Goal: Task Accomplishment & Management: Complete application form

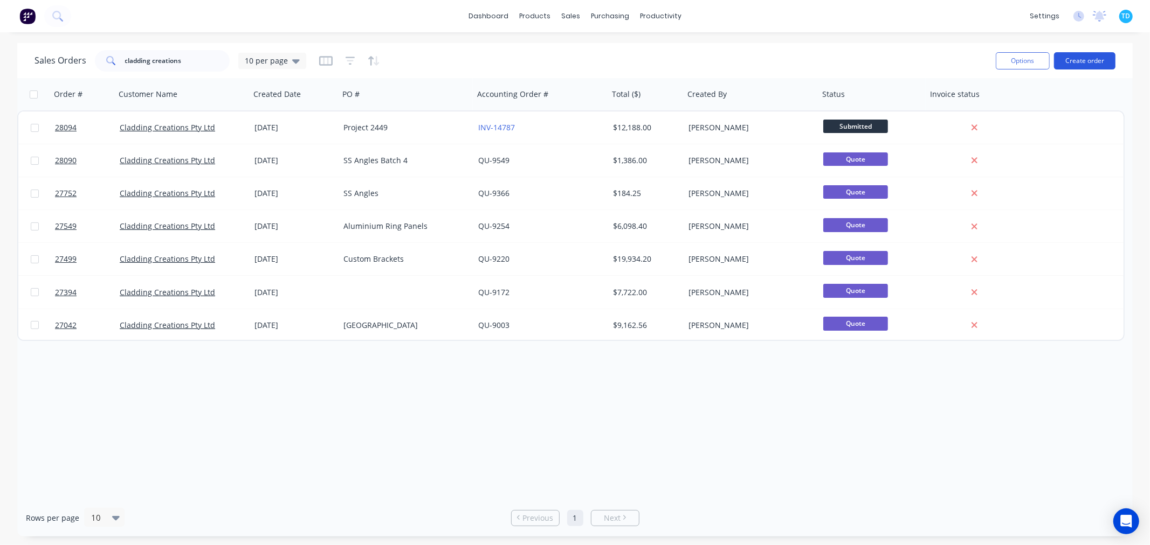
click at [1096, 58] on button "Create order" at bounding box center [1084, 60] width 61 height 17
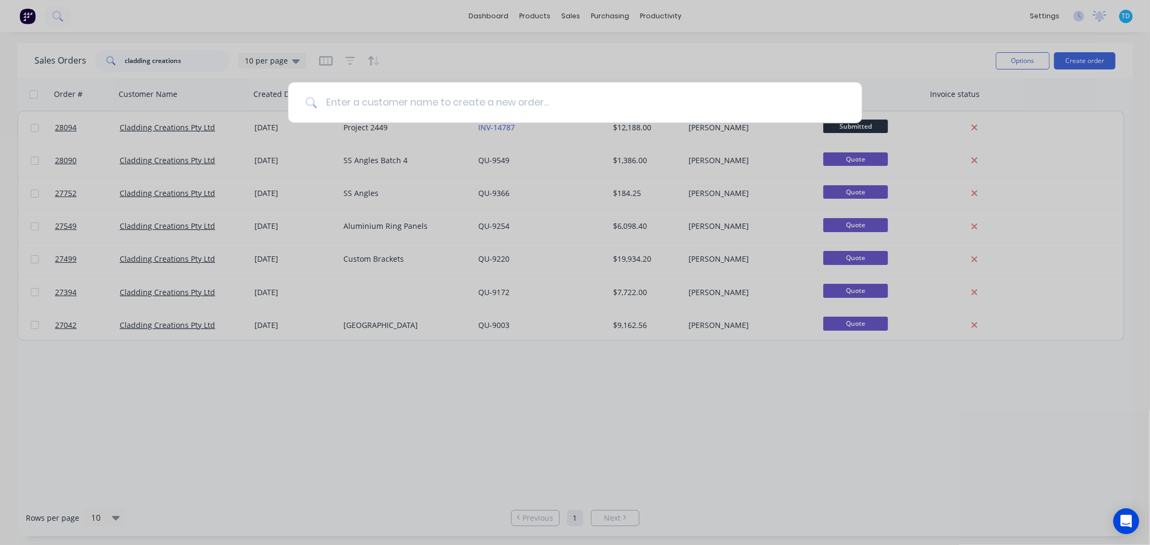
click at [503, 103] on input at bounding box center [581, 102] width 528 height 40
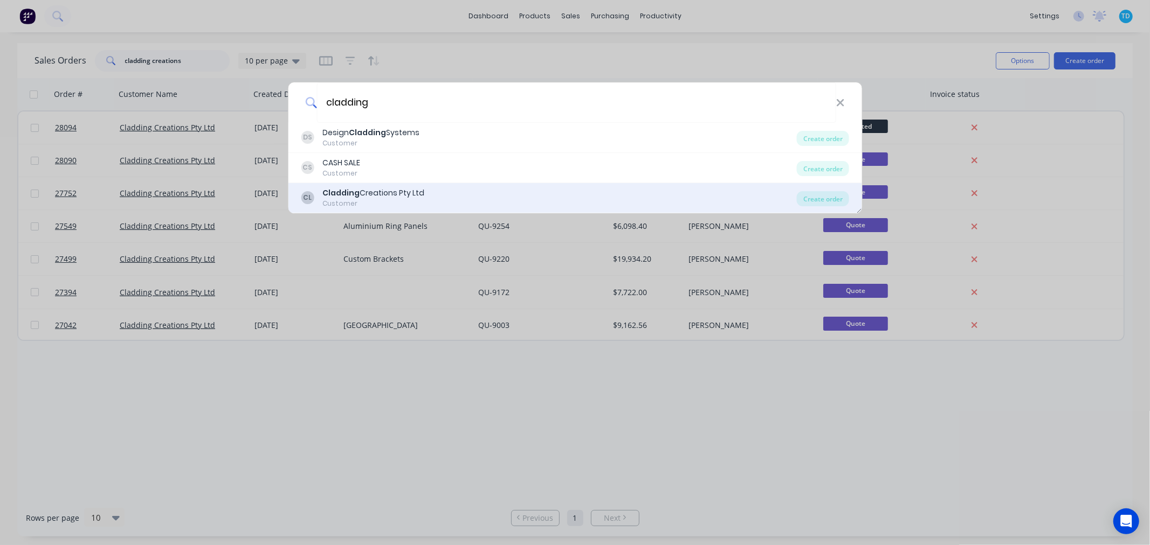
type input "cladding"
click at [397, 184] on div "CL Cladding Creations Pty Ltd Customer Create order" at bounding box center [575, 198] width 574 height 30
click at [379, 190] on div "Cladding Creations Pty Ltd" at bounding box center [373, 193] width 102 height 11
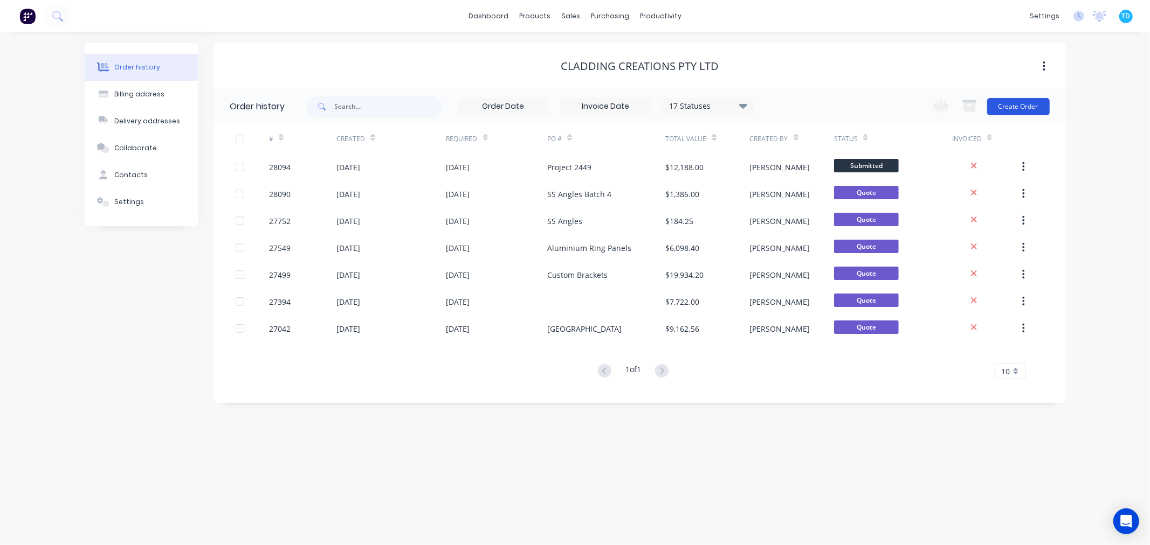
click at [1011, 106] on button "Create Order" at bounding box center [1018, 106] width 63 height 17
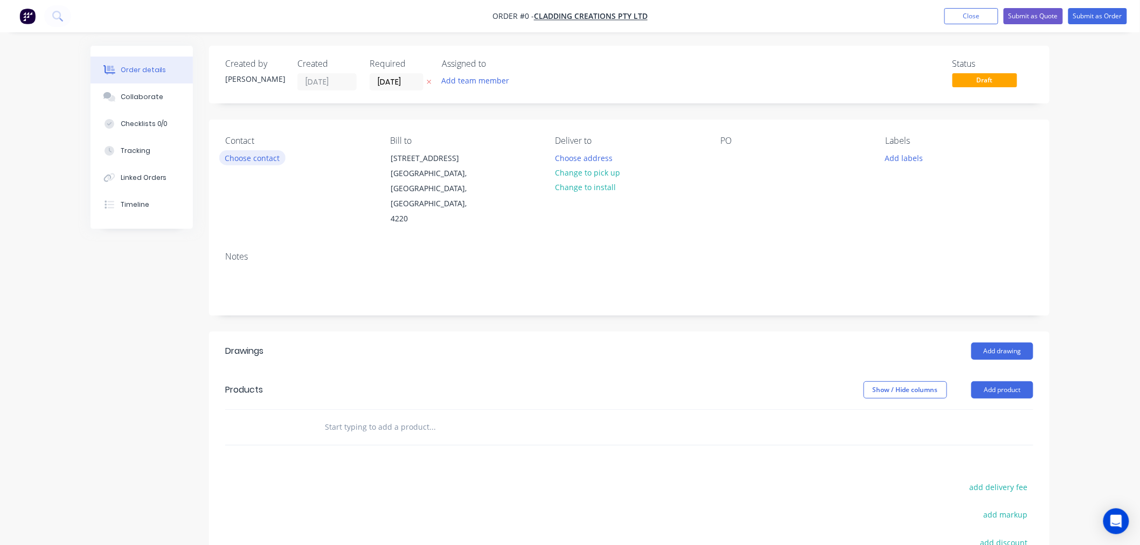
click at [261, 155] on button "Choose contact" at bounding box center [252, 157] width 66 height 15
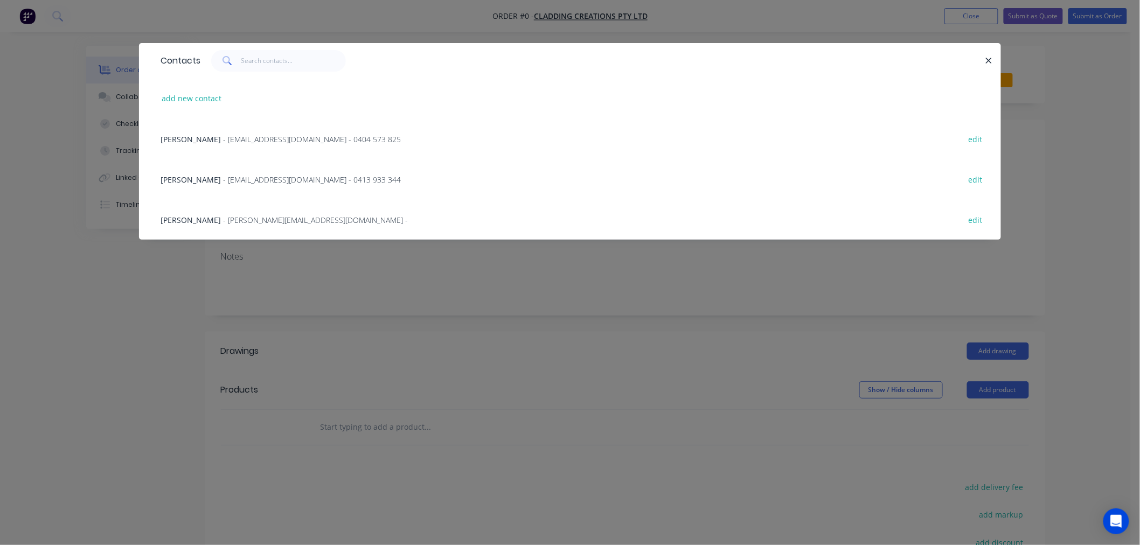
click at [210, 140] on span "[PERSON_NAME]" at bounding box center [191, 139] width 60 height 10
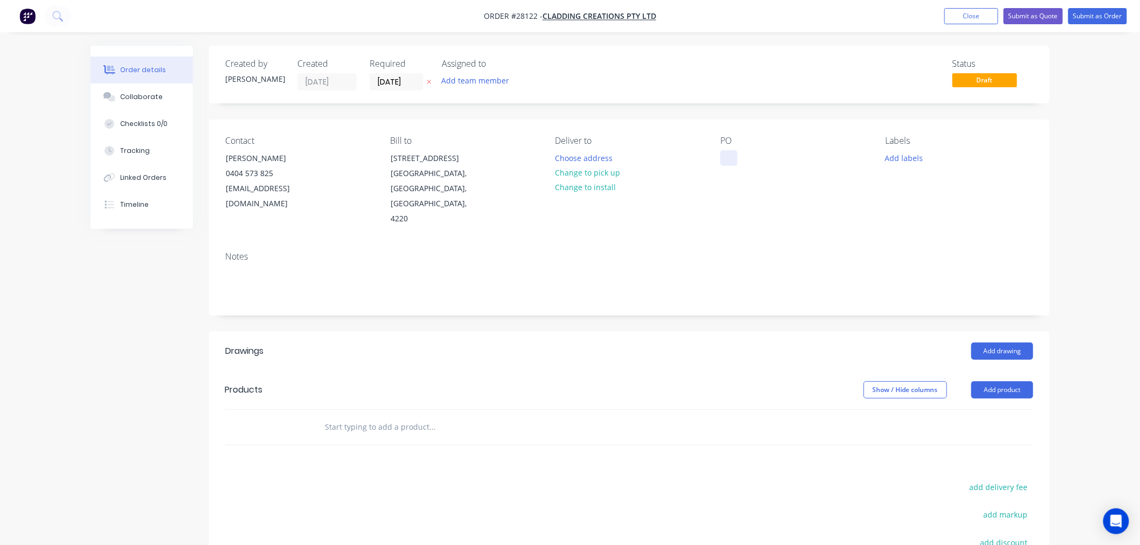
click at [721, 154] on div at bounding box center [729, 158] width 17 height 16
click at [736, 156] on div at bounding box center [729, 158] width 17 height 16
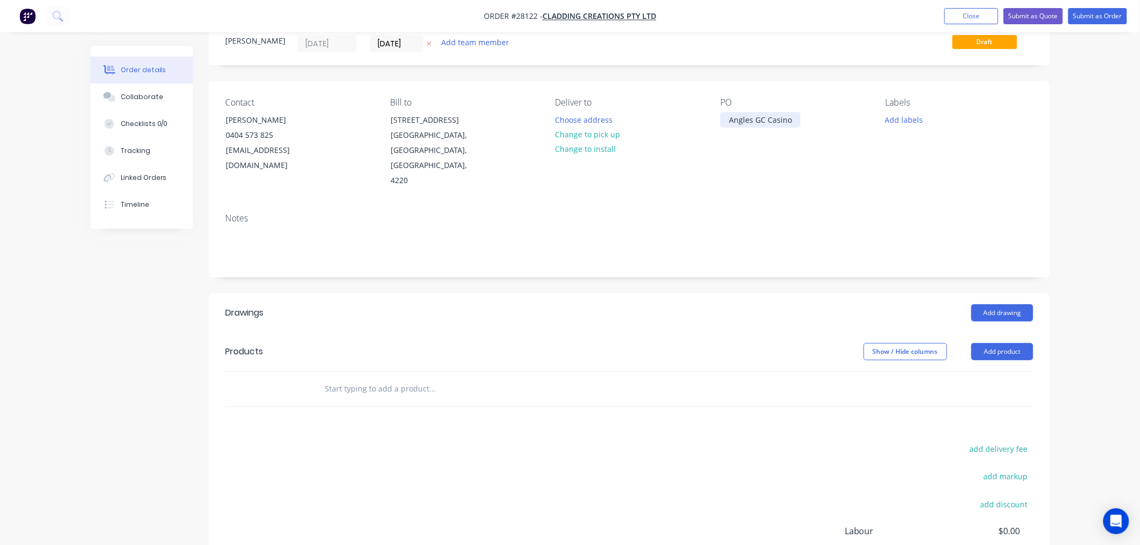
scroll to position [60, 0]
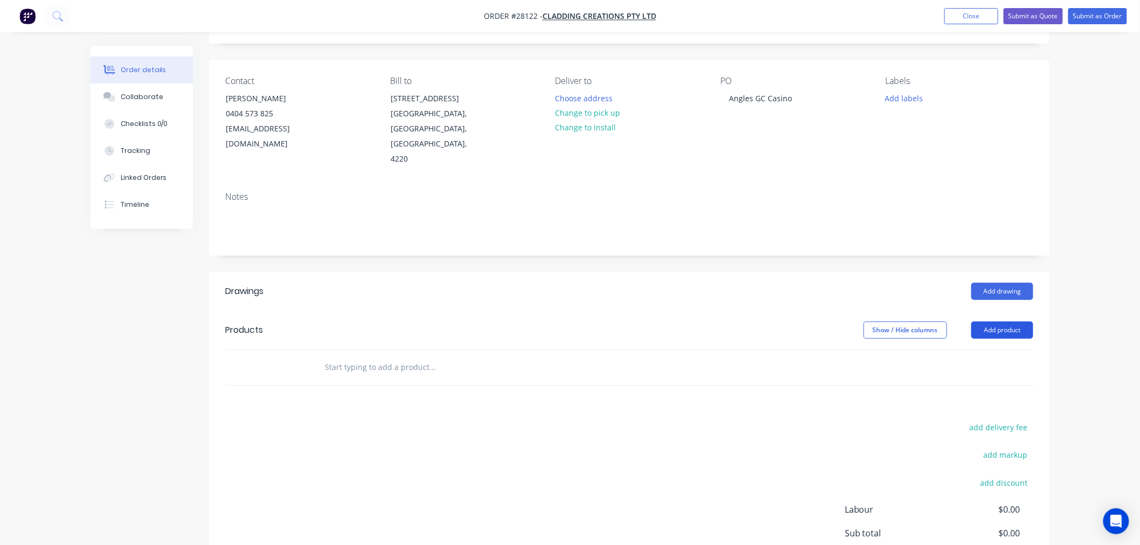
click at [1009, 322] on button "Add product" at bounding box center [1003, 330] width 62 height 17
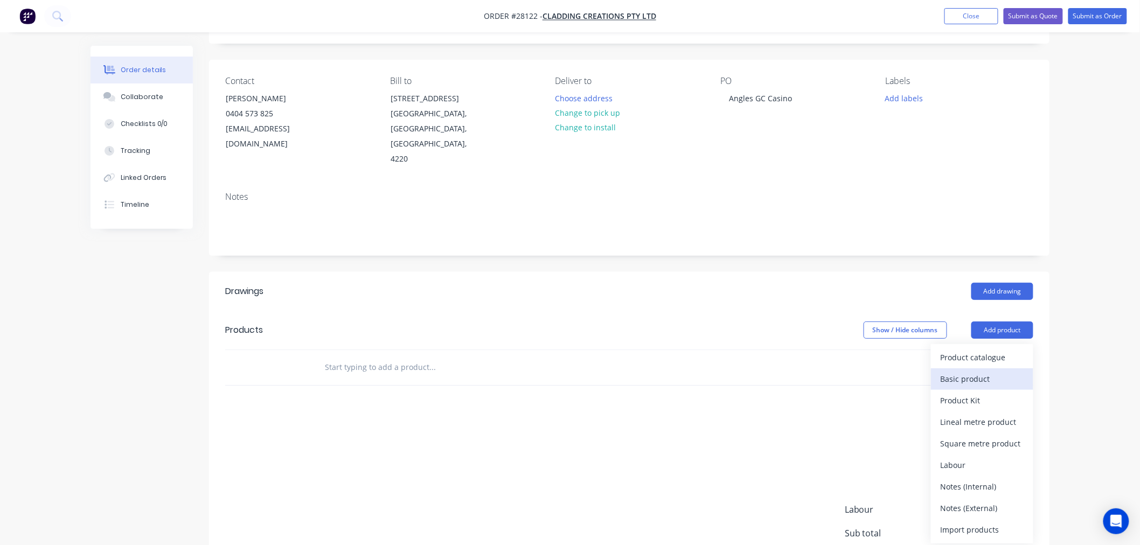
click at [992, 371] on div "Basic product" at bounding box center [982, 379] width 83 height 16
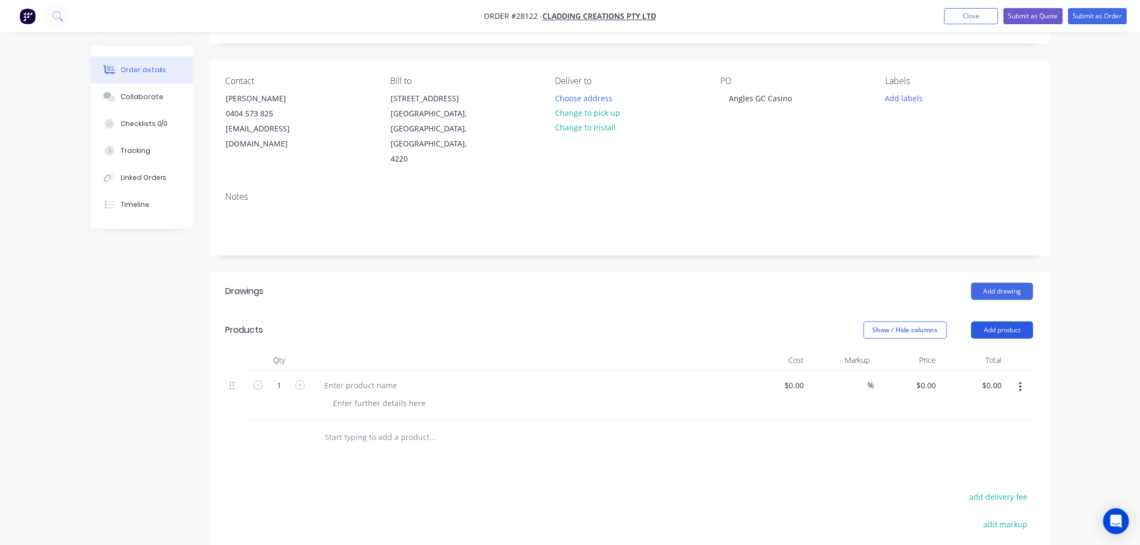
click at [1004, 322] on button "Add product" at bounding box center [1003, 330] width 62 height 17
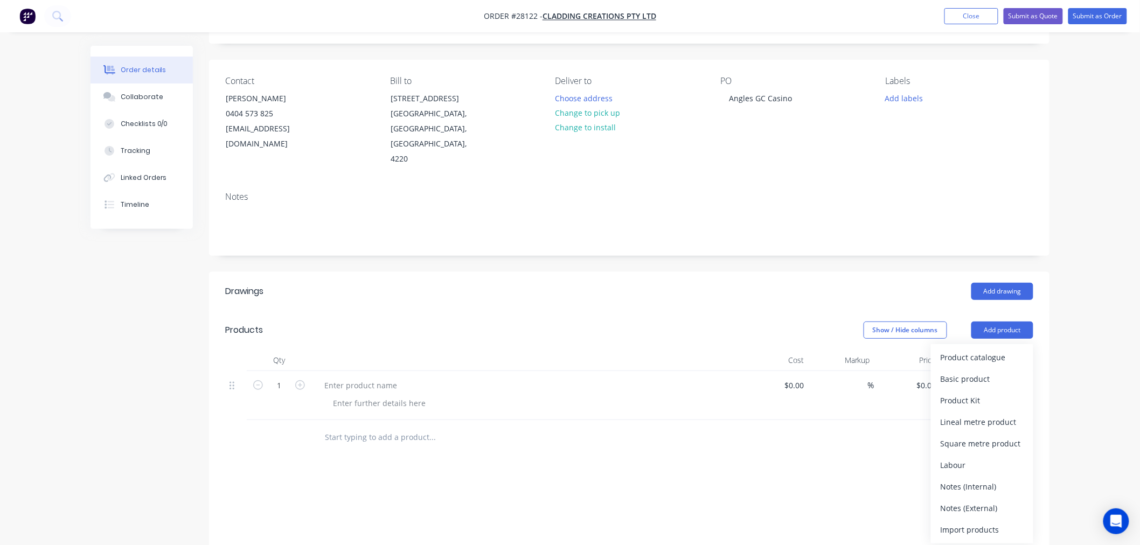
click at [973, 501] on div "Notes (External)" at bounding box center [982, 509] width 83 height 16
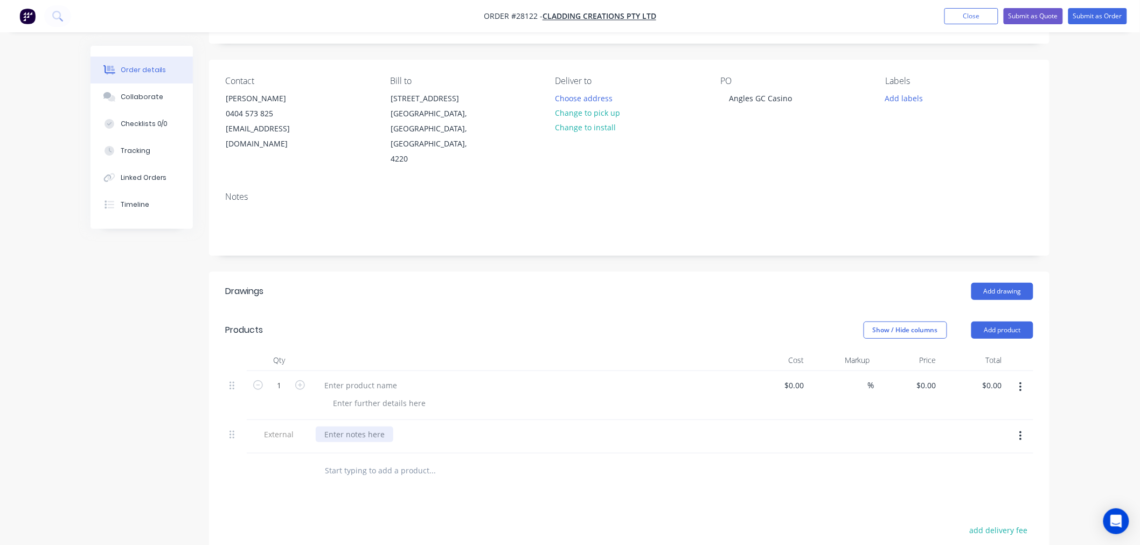
click at [368, 427] on div at bounding box center [355, 435] width 78 height 16
click at [806, 378] on input at bounding box center [796, 386] width 25 height 16
type input "$330.00"
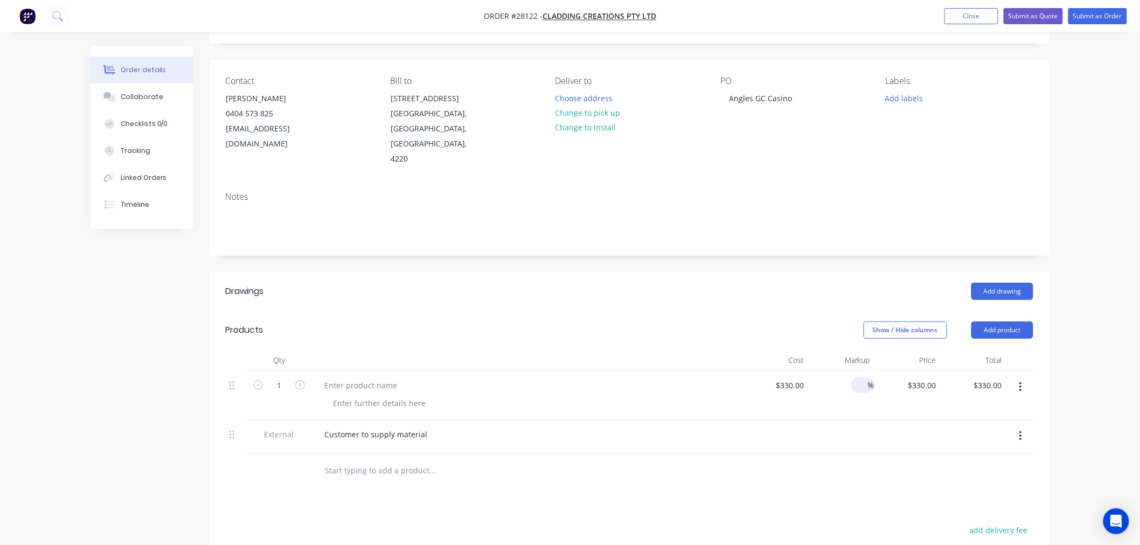
click at [864, 378] on input at bounding box center [862, 386] width 12 height 16
type input "50"
type input "$495.00"
click at [920, 399] on div "$495.00 $330.00" at bounding box center [908, 395] width 66 height 49
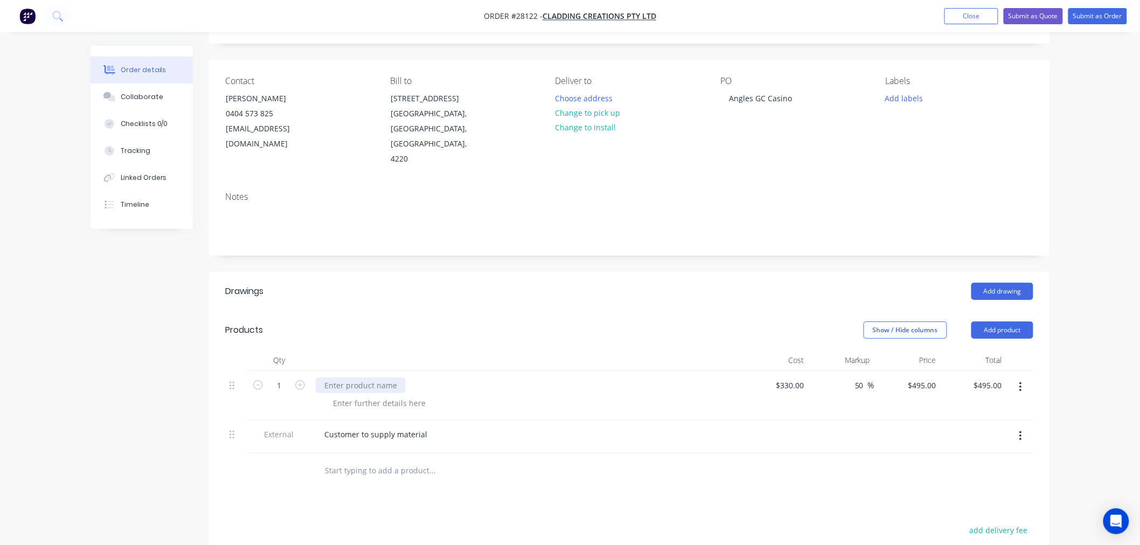
click at [374, 378] on div at bounding box center [361, 386] width 90 height 16
click at [389, 378] on div at bounding box center [361, 386] width 90 height 16
click at [481, 445] on div at bounding box center [527, 446] width 423 height 2
click at [385, 396] on div at bounding box center [379, 404] width 110 height 16
click at [370, 396] on div at bounding box center [379, 404] width 110 height 16
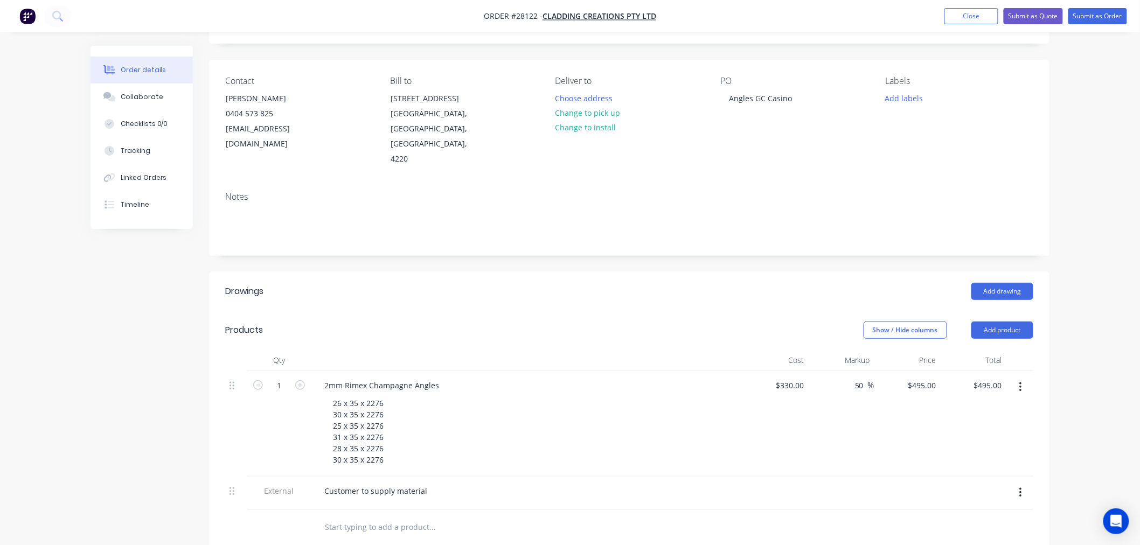
click at [603, 483] on div "Customer to supply material" at bounding box center [527, 491] width 423 height 16
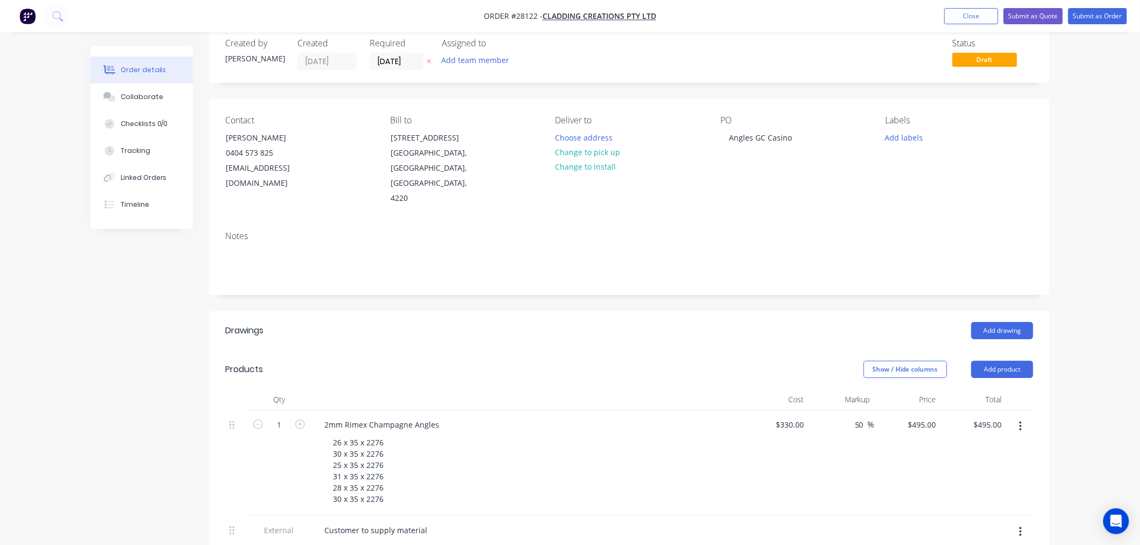
scroll to position [0, 0]
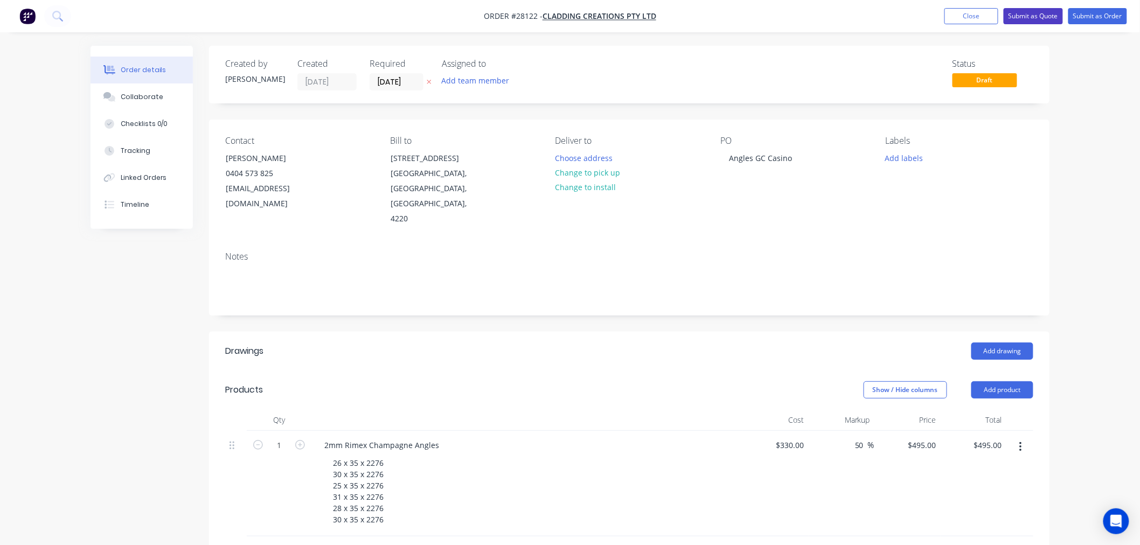
click at [1054, 16] on button "Submit as Quote" at bounding box center [1033, 16] width 59 height 16
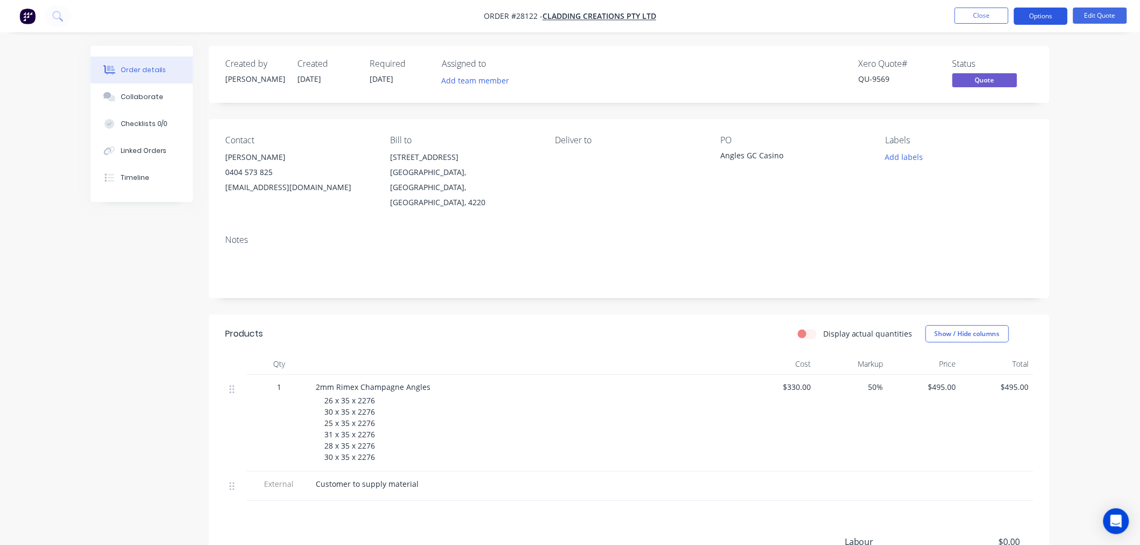
click at [1053, 15] on button "Options" at bounding box center [1041, 16] width 54 height 17
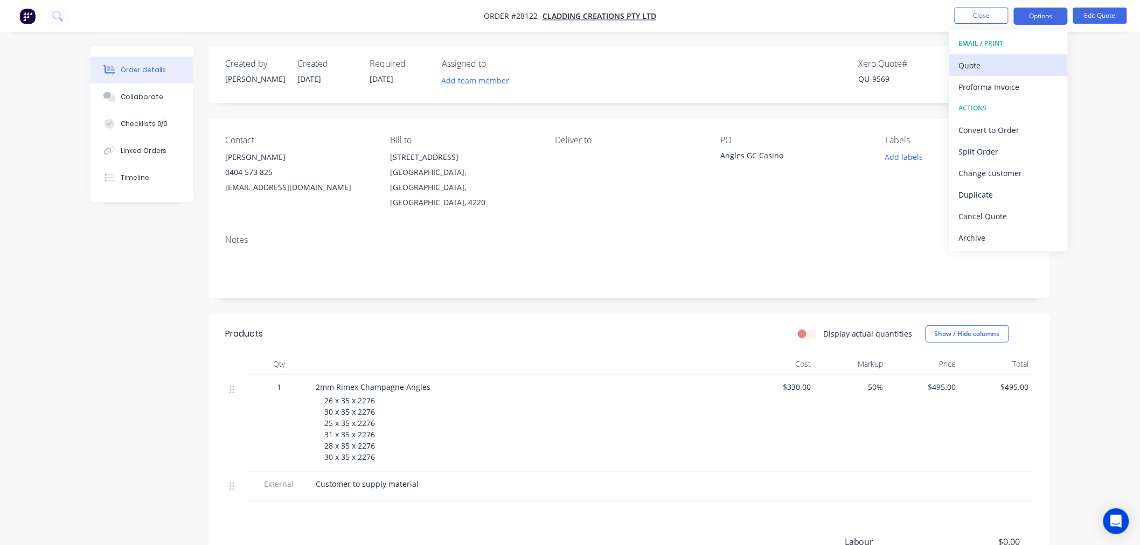
click at [985, 66] on div "Quote" at bounding box center [1008, 66] width 99 height 16
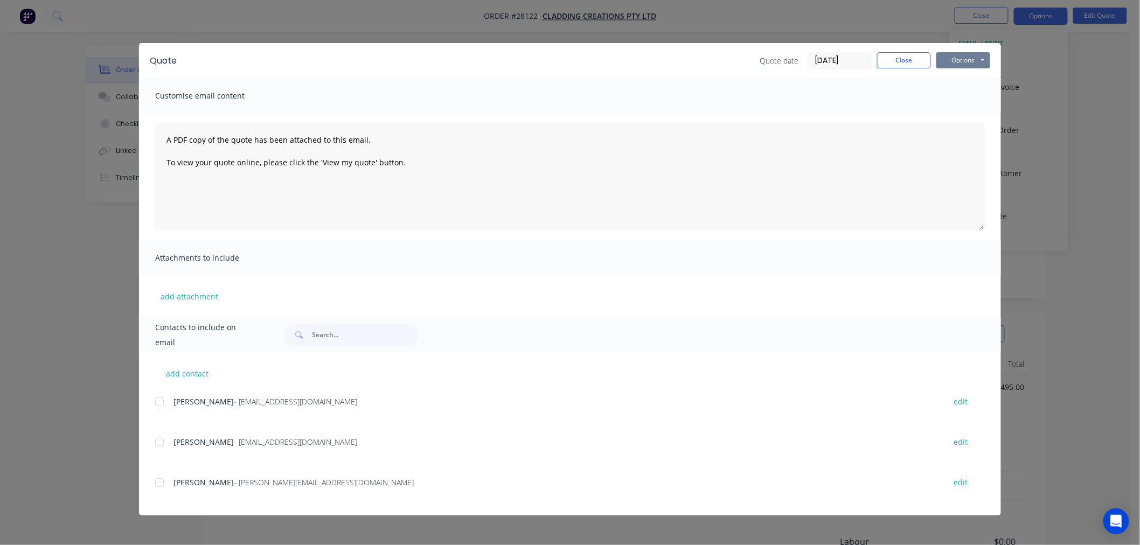
click at [958, 62] on button "Options" at bounding box center [964, 60] width 54 height 16
click at [961, 98] on button "Print" at bounding box center [971, 97] width 69 height 18
click at [916, 58] on button "Close" at bounding box center [904, 60] width 54 height 16
